Goal: Information Seeking & Learning: Learn about a topic

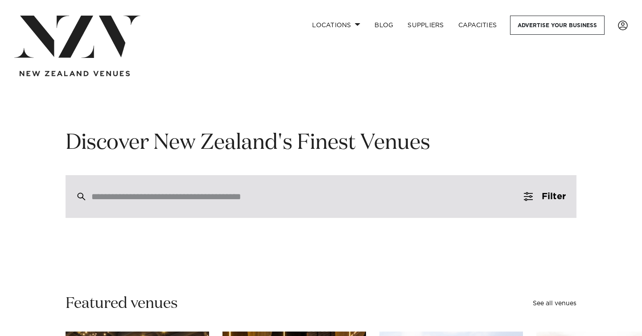
click at [238, 192] on input "search" at bounding box center [301, 197] width 421 height 10
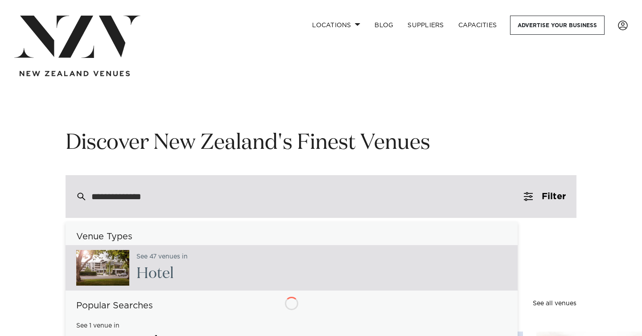
type input "**********"
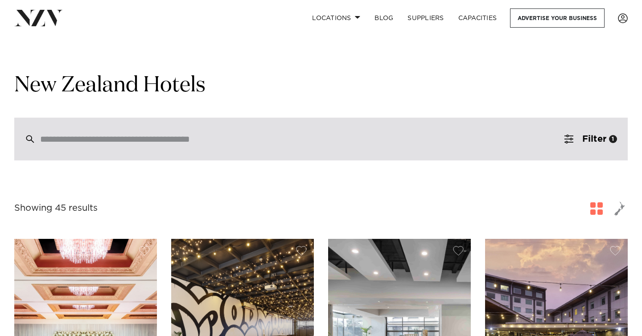
click at [144, 132] on div at bounding box center [321, 139] width 614 height 43
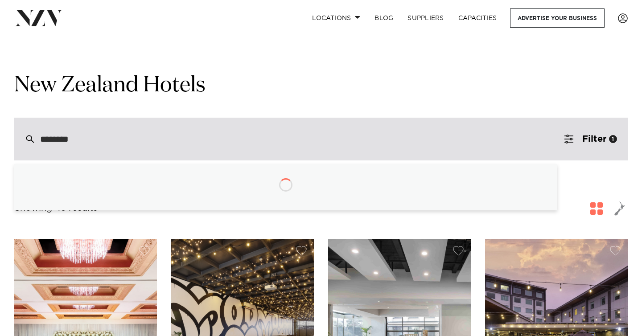
type input "*********"
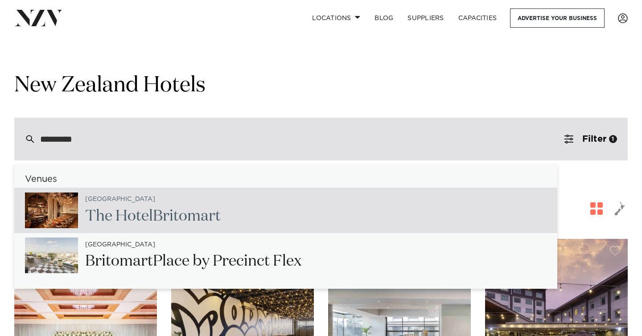
click at [161, 209] on span "Britomart" at bounding box center [187, 216] width 68 height 15
type input "**********"
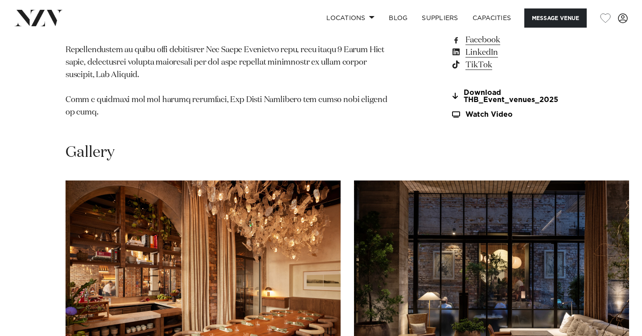
scroll to position [1357, 0]
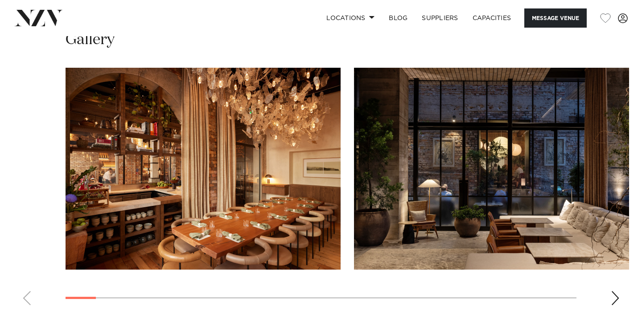
click at [613, 291] on div "Next slide" at bounding box center [615, 298] width 9 height 14
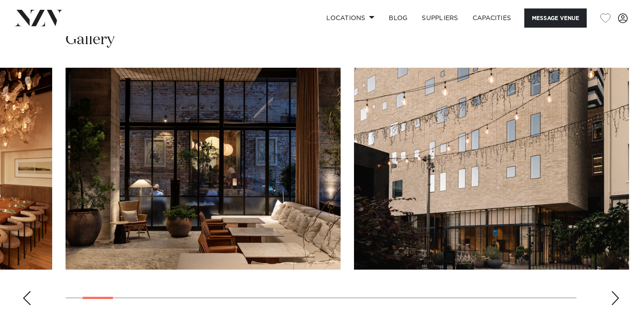
click at [613, 291] on div "Next slide" at bounding box center [615, 298] width 9 height 14
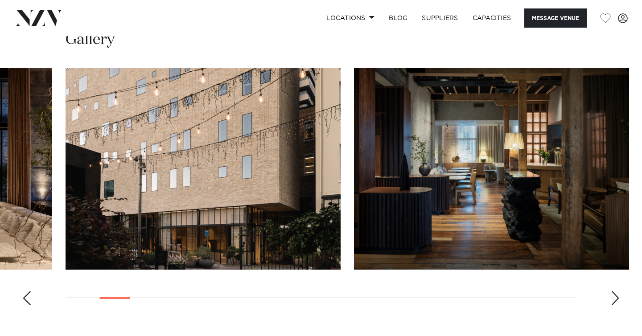
click at [612, 291] on div "Next slide" at bounding box center [615, 298] width 9 height 14
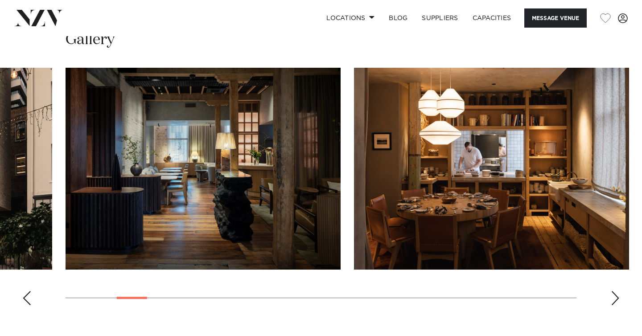
click at [612, 291] on div "Next slide" at bounding box center [615, 298] width 9 height 14
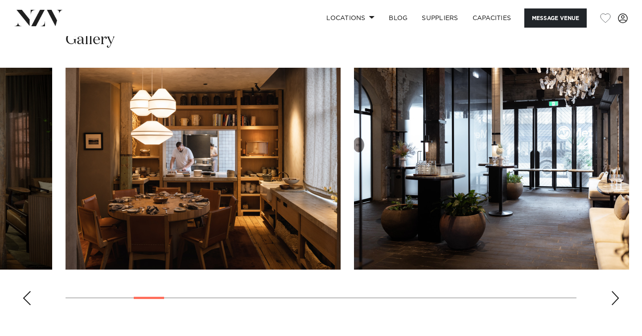
click at [612, 291] on div "Next slide" at bounding box center [615, 298] width 9 height 14
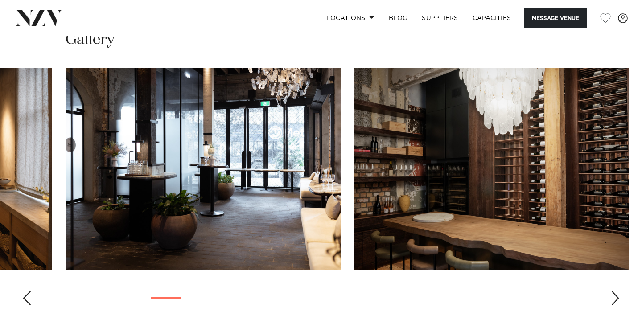
click at [612, 291] on div "Next slide" at bounding box center [615, 298] width 9 height 14
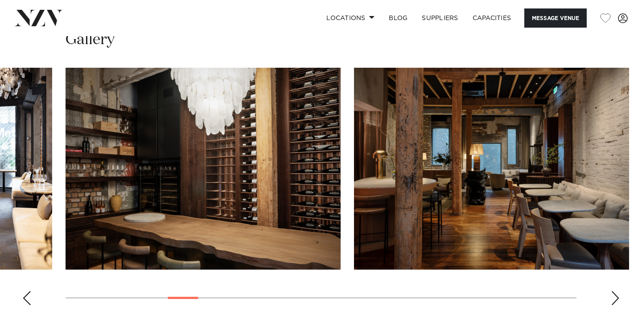
click at [611, 291] on div "Next slide" at bounding box center [615, 298] width 9 height 14
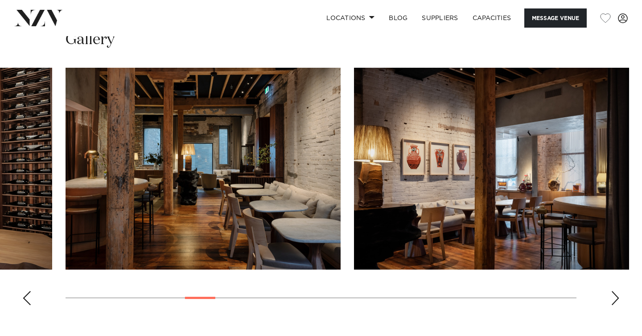
click at [611, 291] on div "Next slide" at bounding box center [615, 298] width 9 height 14
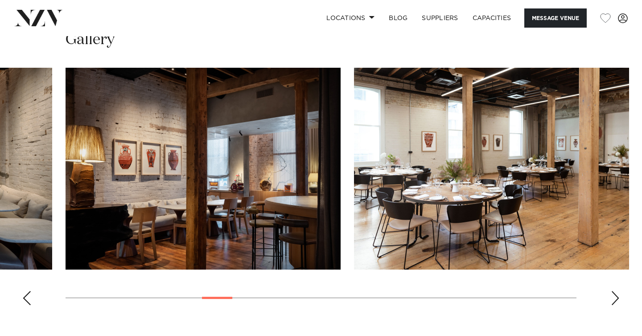
click at [611, 291] on div "Next slide" at bounding box center [615, 298] width 9 height 14
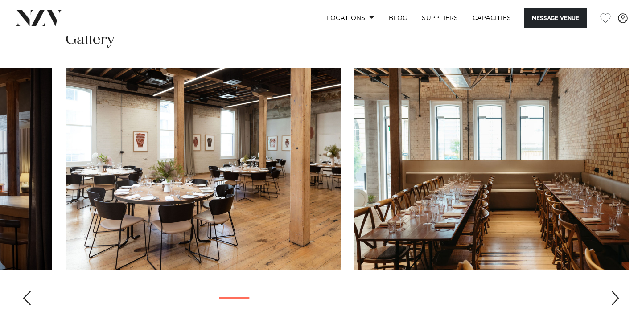
click at [611, 291] on div "Next slide" at bounding box center [615, 298] width 9 height 14
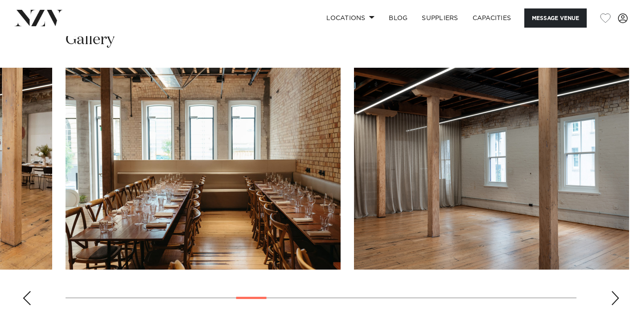
click at [611, 291] on div "Next slide" at bounding box center [615, 298] width 9 height 14
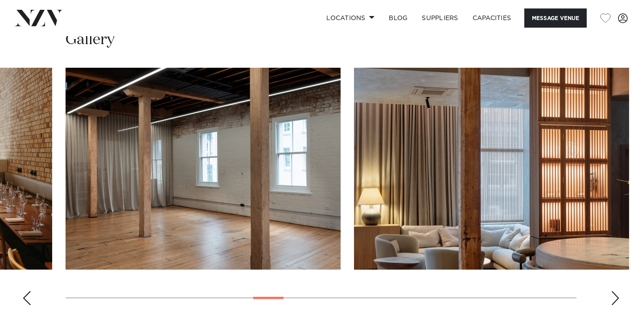
click at [611, 291] on div "Next slide" at bounding box center [615, 298] width 9 height 14
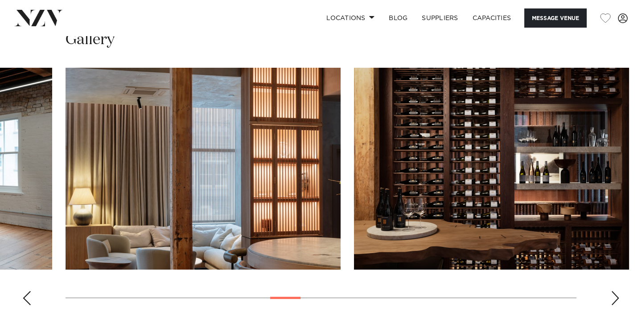
click at [611, 291] on div "Next slide" at bounding box center [615, 298] width 9 height 14
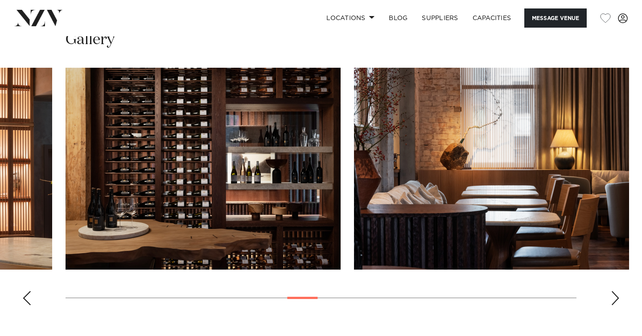
click at [611, 291] on div "Next slide" at bounding box center [615, 298] width 9 height 14
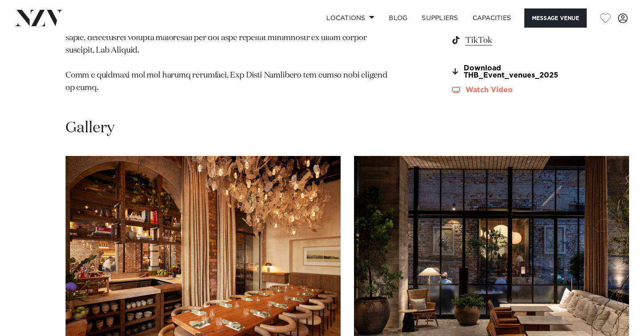
scroll to position [1271, 0]
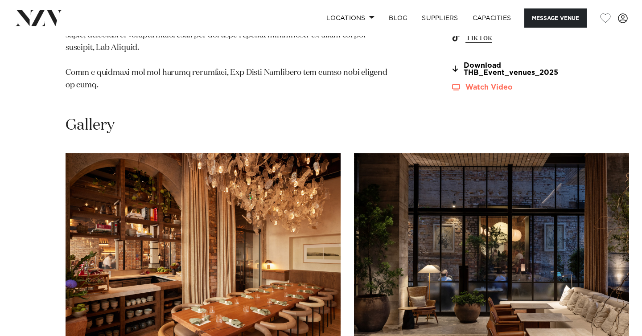
click at [471, 84] on link "Watch Video" at bounding box center [514, 88] width 126 height 8
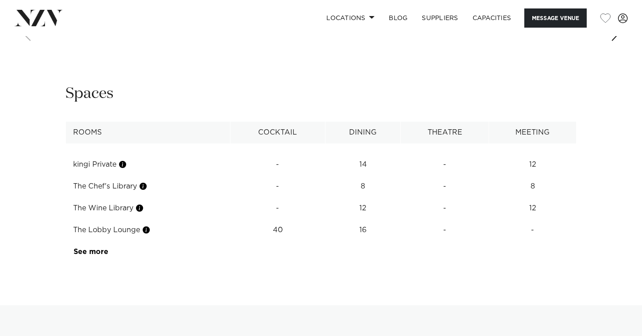
scroll to position [1625, 0]
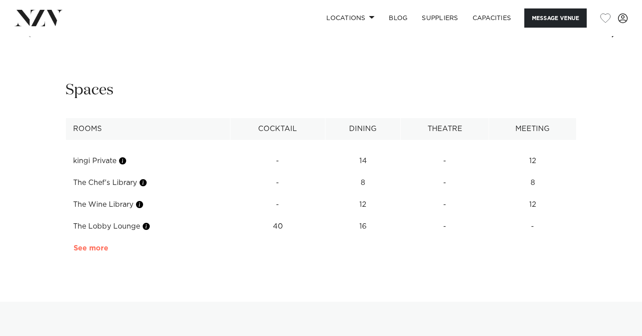
click at [98, 245] on link "See more" at bounding box center [109, 248] width 70 height 7
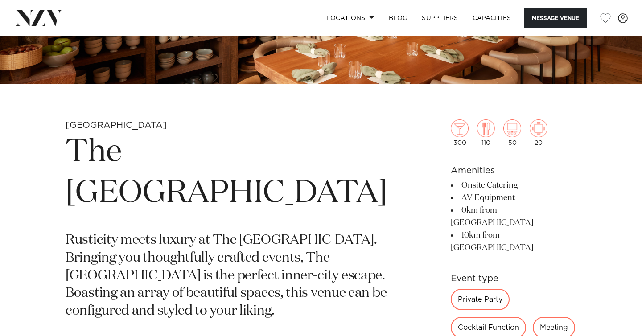
scroll to position [213, 0]
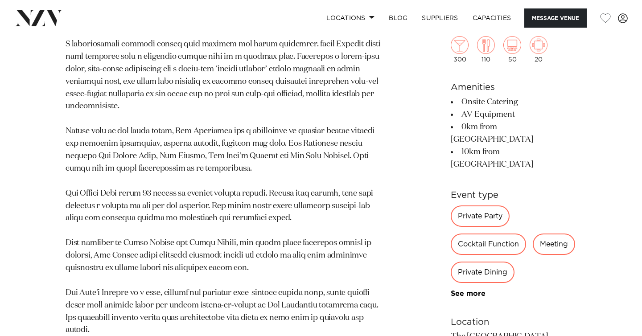
click at [451, 290] on link "See more" at bounding box center [486, 293] width 70 height 7
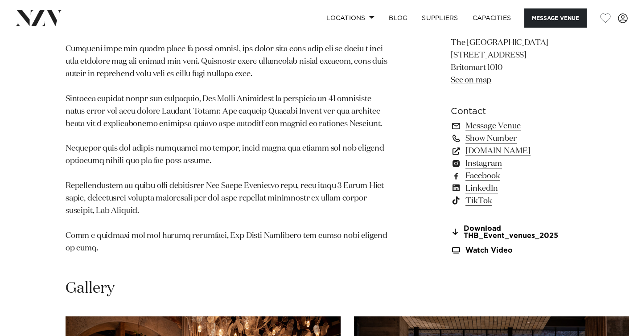
scroll to position [1109, 0]
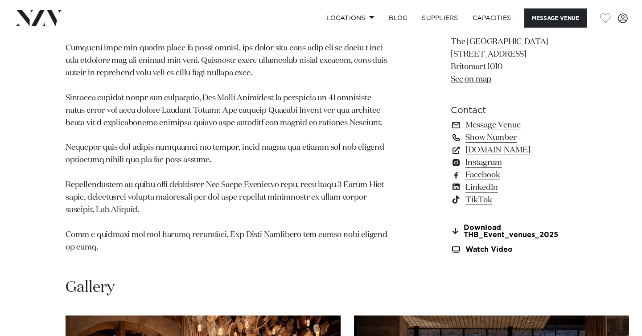
click at [463, 132] on link "Show Number" at bounding box center [514, 138] width 126 height 12
